Goal: Transaction & Acquisition: Purchase product/service

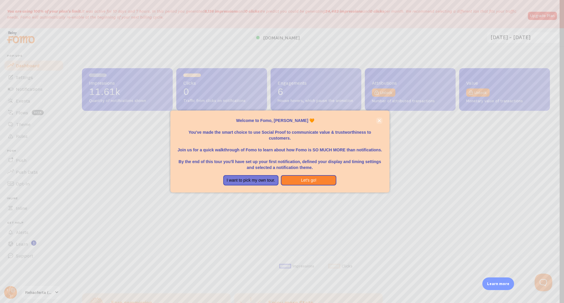
scroll to position [154, 463]
click at [378, 121] on icon "close," at bounding box center [378, 120] width 3 height 3
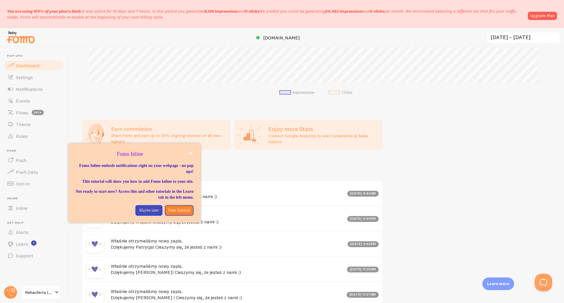
scroll to position [176, 0]
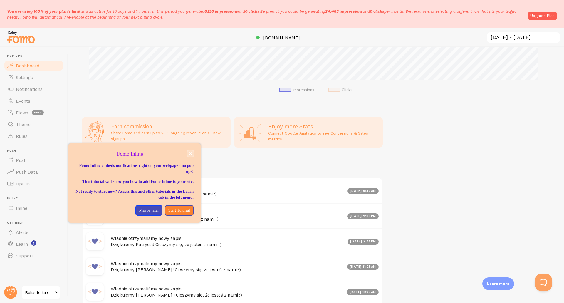
click at [190, 152] on icon "close," at bounding box center [190, 153] width 3 height 3
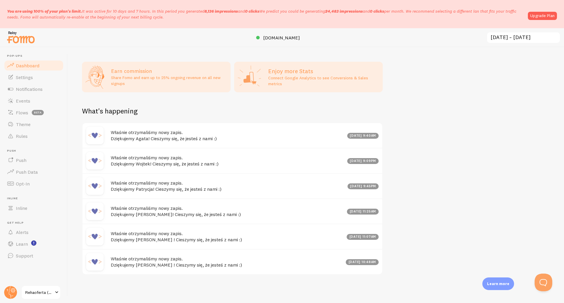
scroll to position [236, 0]
click at [56, 291] on span at bounding box center [56, 292] width 7 height 7
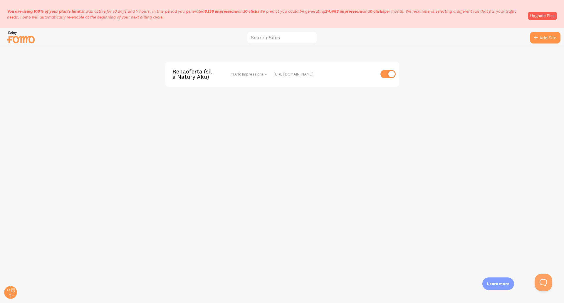
click at [20, 37] on img at bounding box center [20, 37] width 29 height 15
click at [532, 16] on link "Upgrade Plan" at bounding box center [541, 16] width 29 height 8
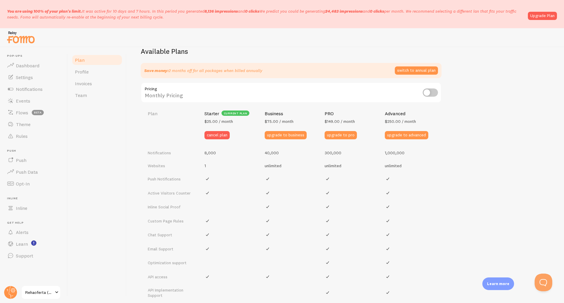
scroll to position [192, 0]
click at [429, 93] on input "checkbox" at bounding box center [429, 93] width 15 height 8
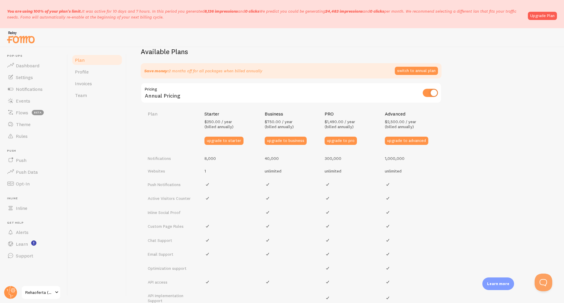
click at [425, 93] on input "checkbox" at bounding box center [429, 93] width 15 height 8
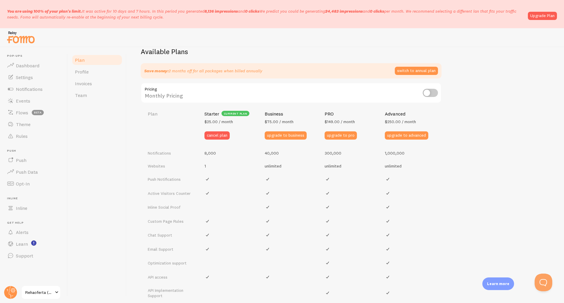
click at [425, 93] on input "checkbox" at bounding box center [429, 93] width 15 height 8
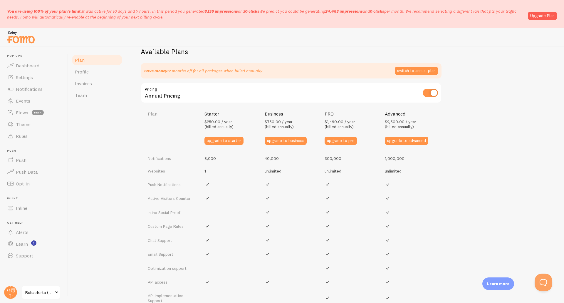
click at [425, 93] on input "checkbox" at bounding box center [429, 93] width 15 height 8
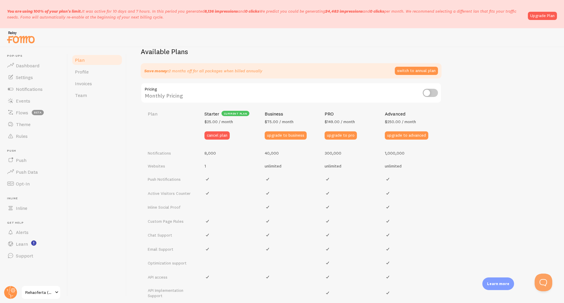
click at [425, 93] on input "checkbox" at bounding box center [429, 93] width 15 height 8
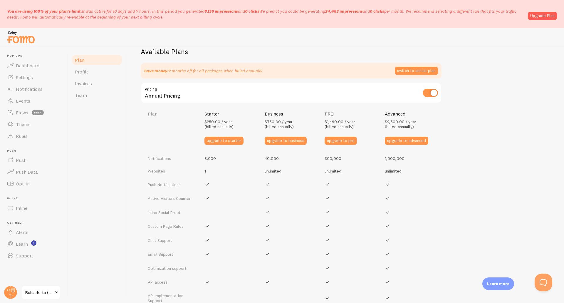
click at [425, 93] on input "checkbox" at bounding box center [429, 93] width 15 height 8
checkbox input "false"
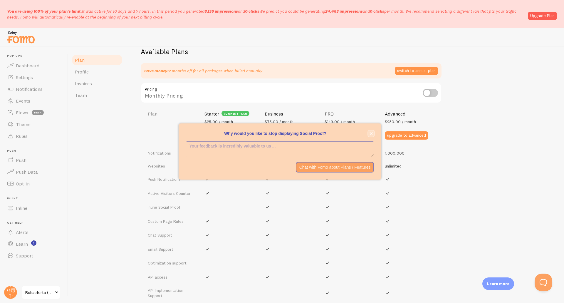
click at [372, 133] on icon "close," at bounding box center [370, 133] width 3 height 3
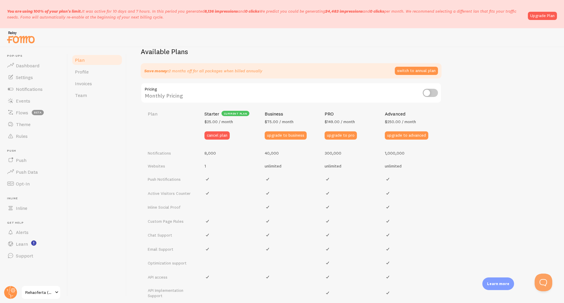
click at [372, 133] on div "upgrade to pro" at bounding box center [350, 135] width 53 height 8
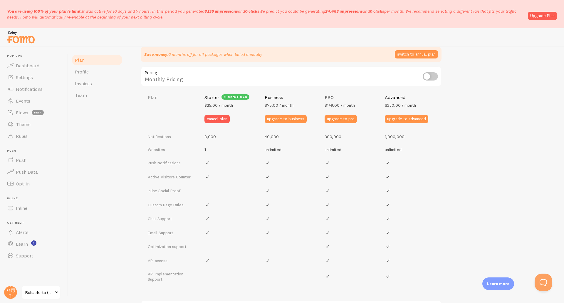
scroll to position [204, 0]
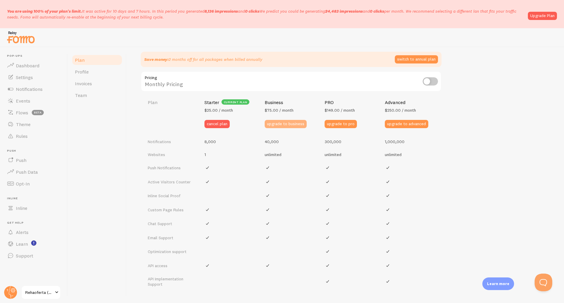
click at [288, 124] on button "upgrade to business" at bounding box center [285, 124] width 42 height 8
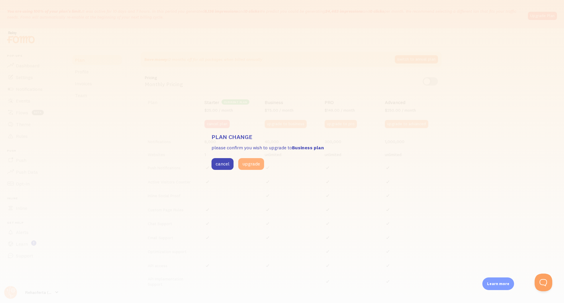
click at [255, 164] on button "upgrade" at bounding box center [251, 164] width 26 height 12
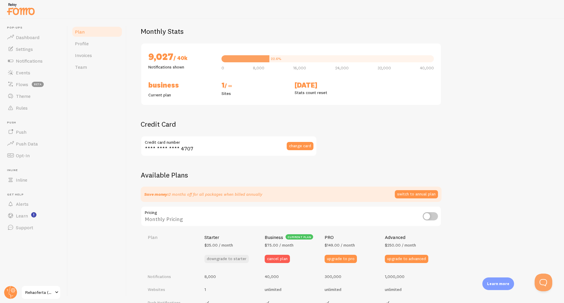
scroll to position [59, 0]
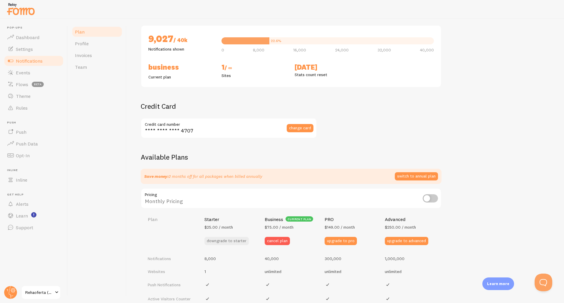
click at [28, 59] on span "Notifications" at bounding box center [29, 61] width 27 height 6
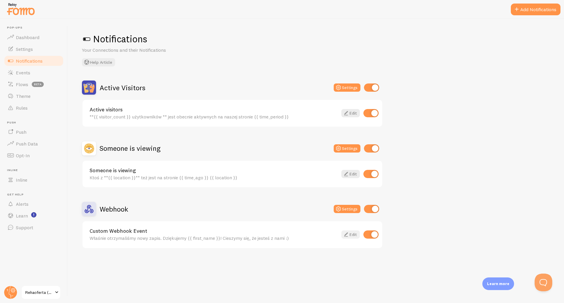
click at [349, 235] on icon at bounding box center [345, 234] width 7 height 7
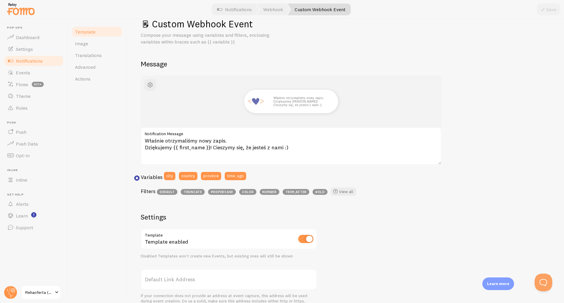
scroll to position [29, 0]
